Goal: Task Accomplishment & Management: Use online tool/utility

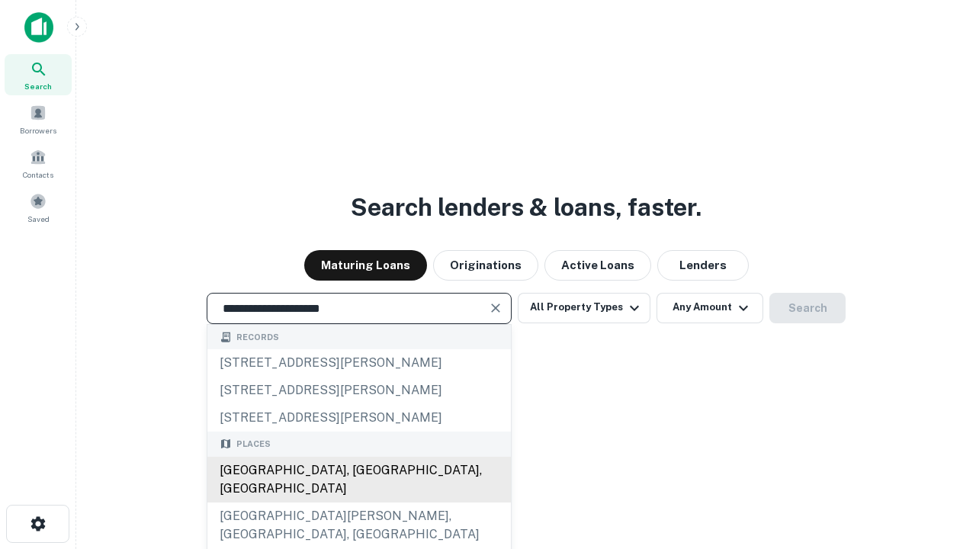
click at [358, 502] on div "[GEOGRAPHIC_DATA], [GEOGRAPHIC_DATA], [GEOGRAPHIC_DATA]" at bounding box center [358, 480] width 303 height 46
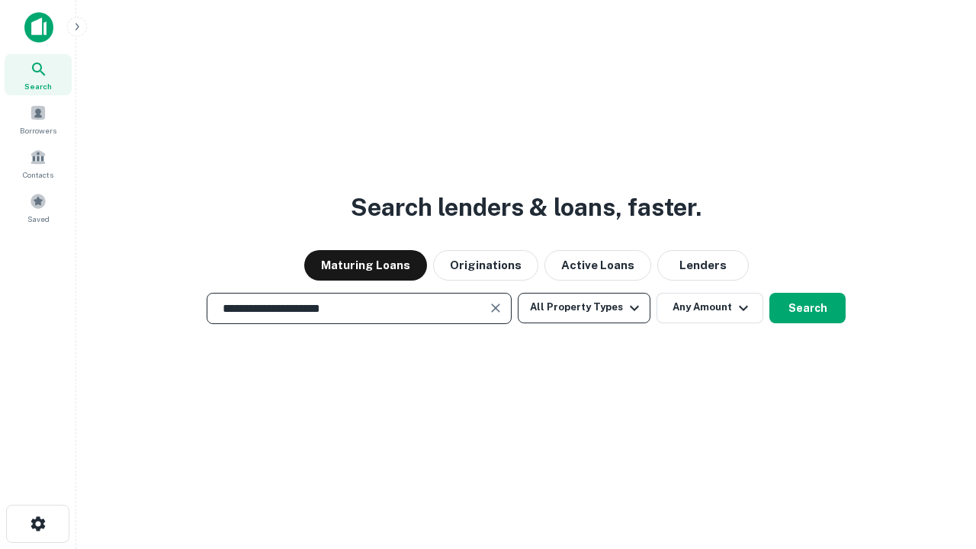
type input "**********"
click at [584, 307] on button "All Property Types" at bounding box center [584, 308] width 133 height 30
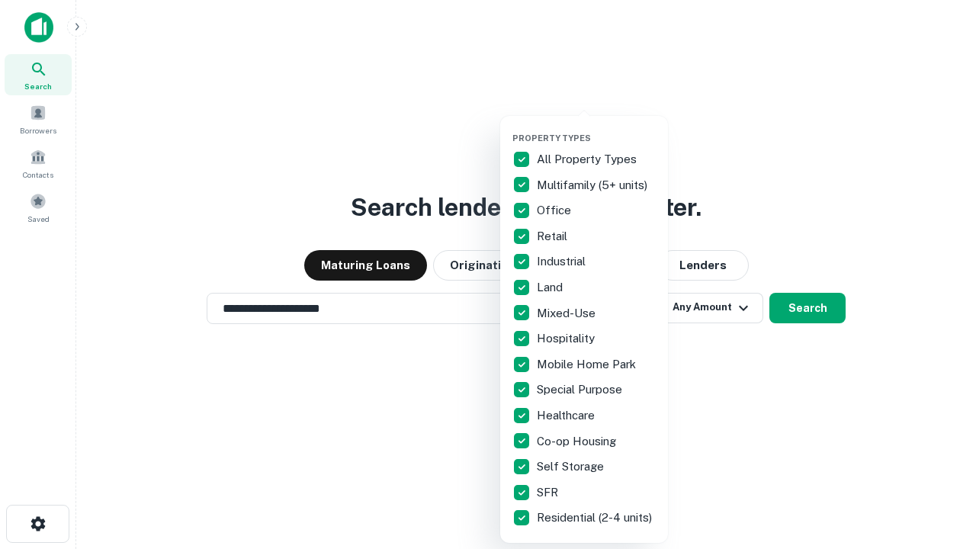
click at [596, 128] on button "button" at bounding box center [596, 128] width 168 height 1
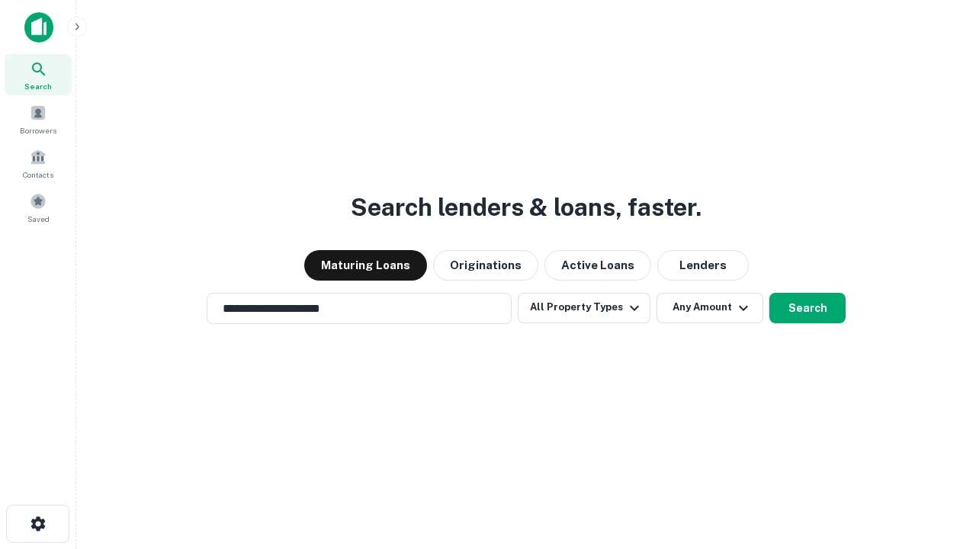
scroll to position [24, 0]
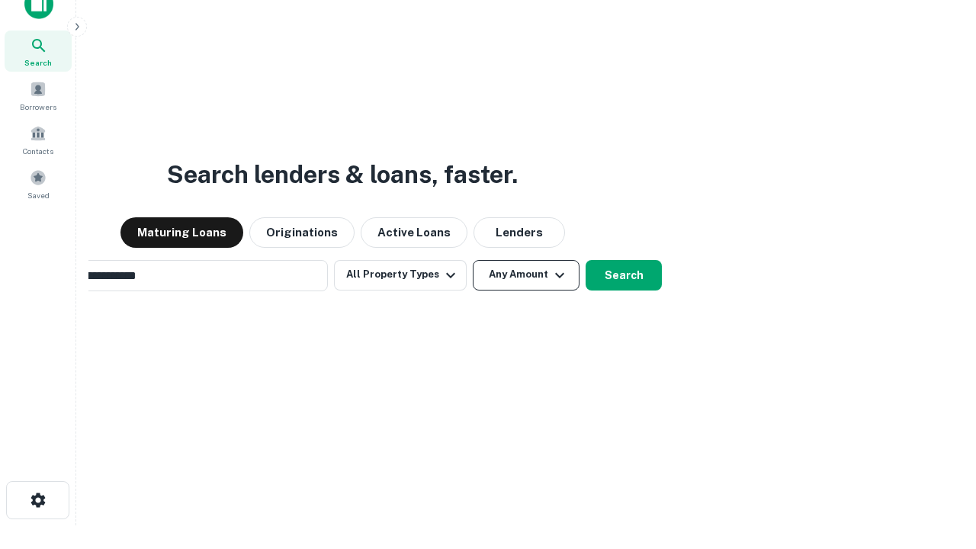
click at [473, 260] on button "Any Amount" at bounding box center [526, 275] width 107 height 30
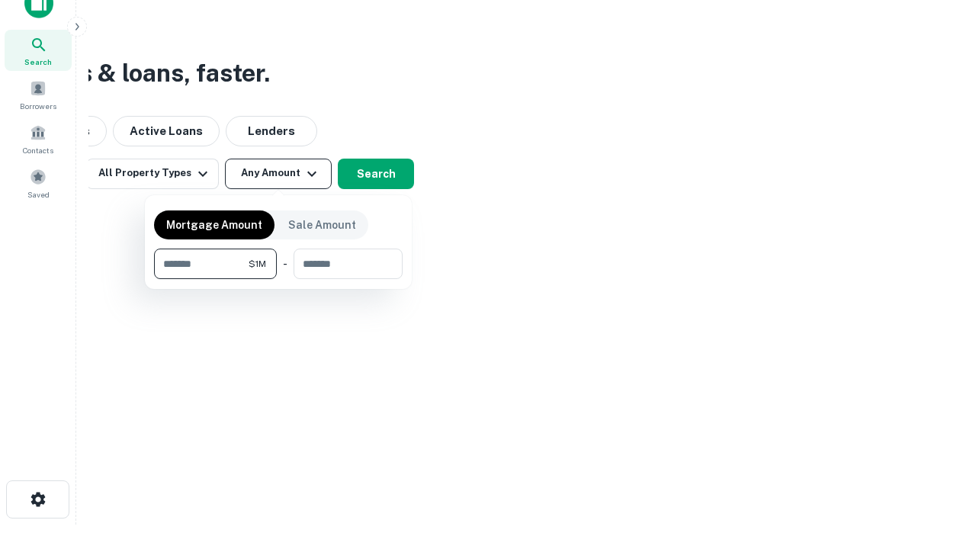
type input "*******"
click at [278, 279] on button "button" at bounding box center [278, 279] width 248 height 1
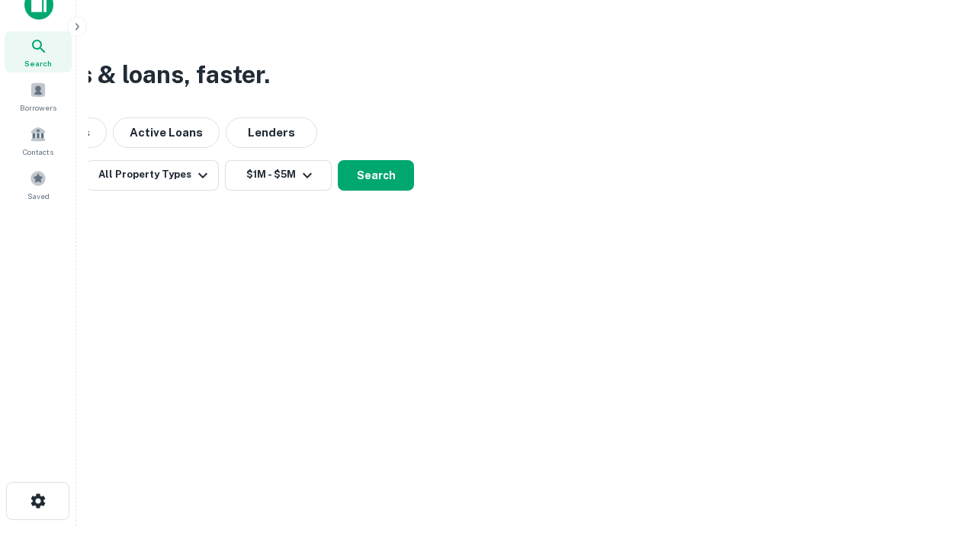
scroll to position [9, 281]
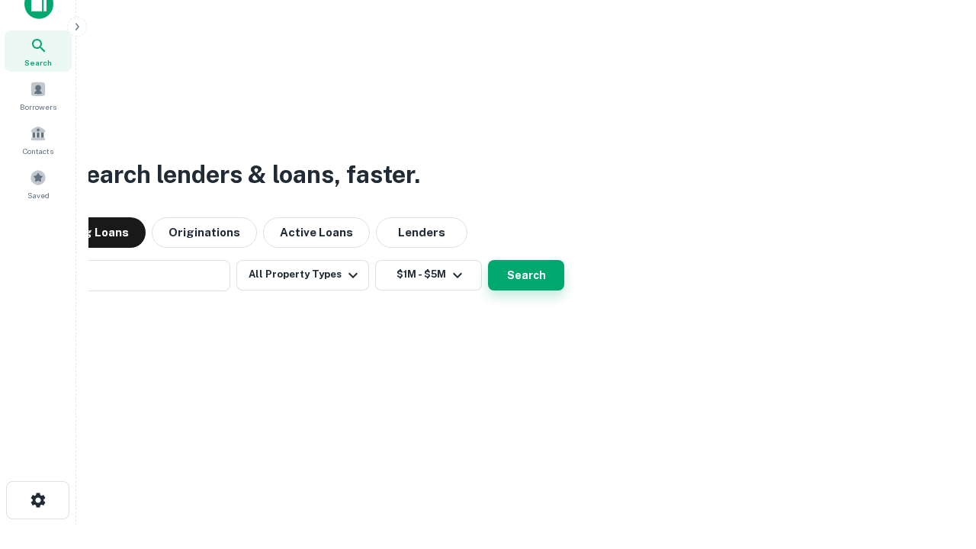
click at [488, 260] on button "Search" at bounding box center [526, 275] width 76 height 30
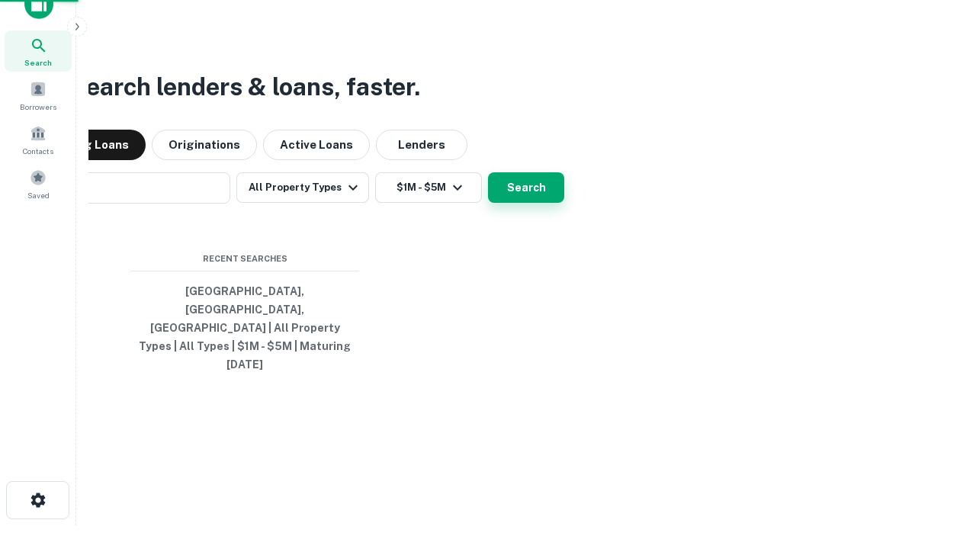
scroll to position [40, 431]
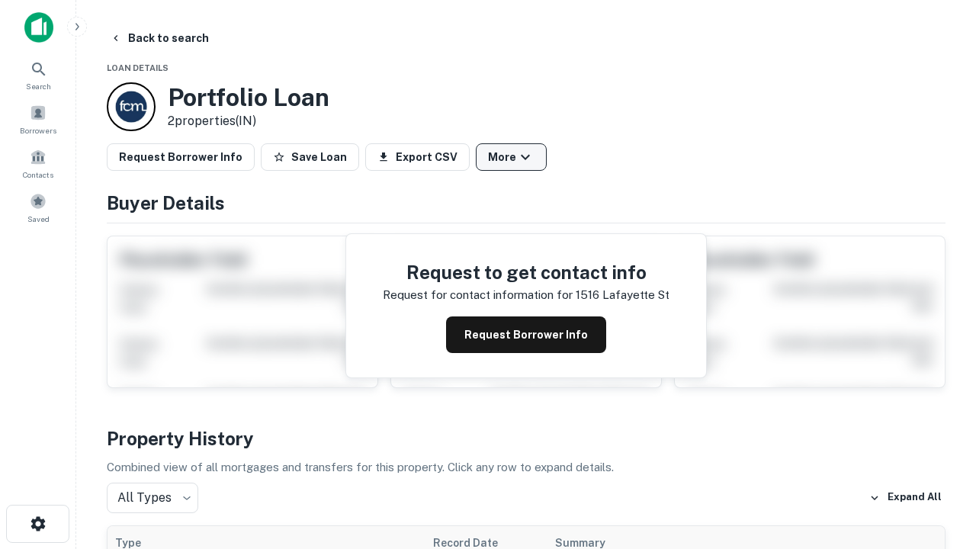
click at [511, 157] on button "More" at bounding box center [511, 156] width 71 height 27
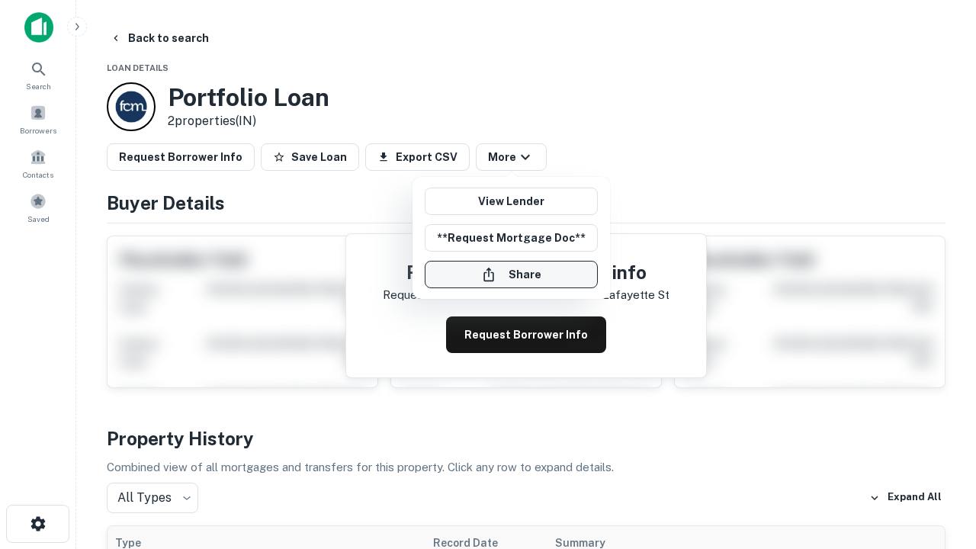
click at [511, 274] on button "Share" at bounding box center [511, 274] width 173 height 27
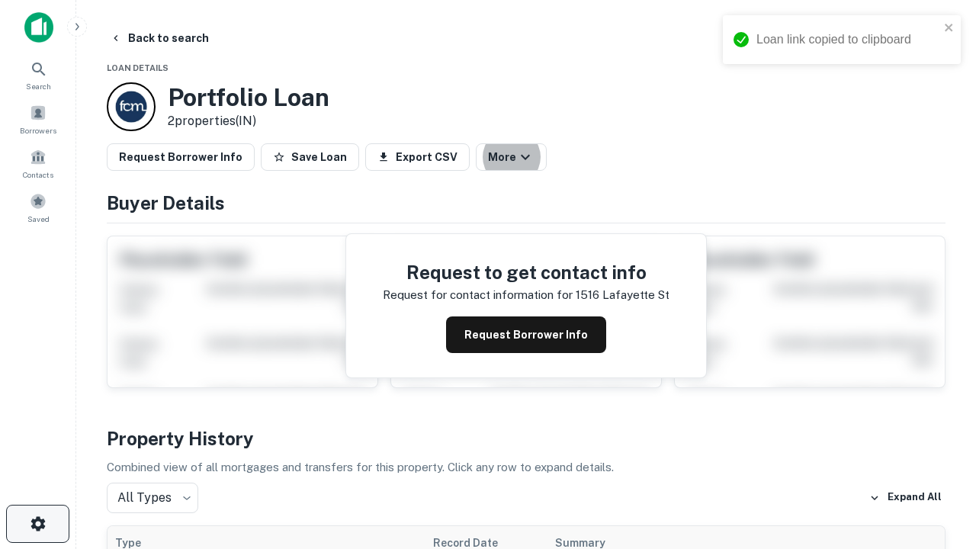
click at [37, 524] on icon "button" at bounding box center [38, 523] width 18 height 18
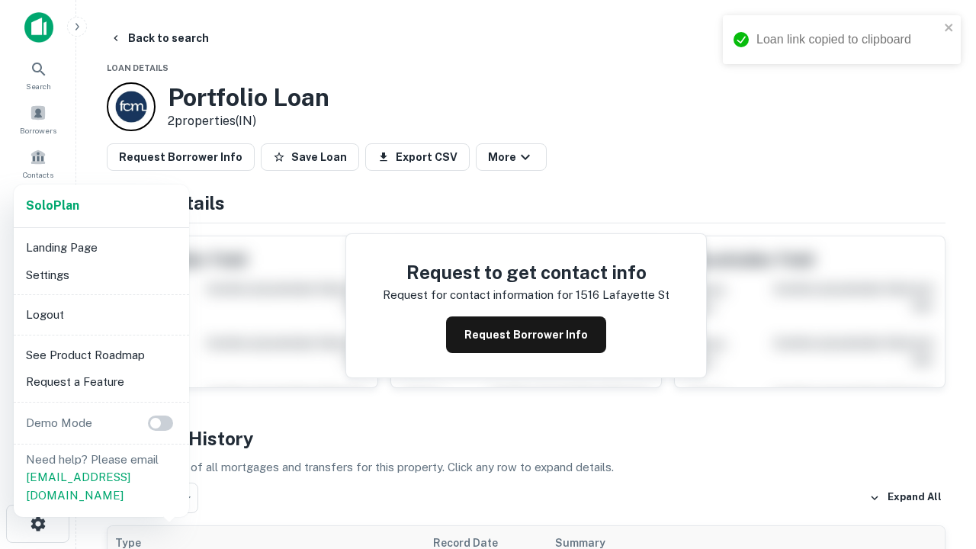
click at [101, 314] on li "Logout" at bounding box center [101, 314] width 163 height 27
